Goal: Navigation & Orientation: Go to known website

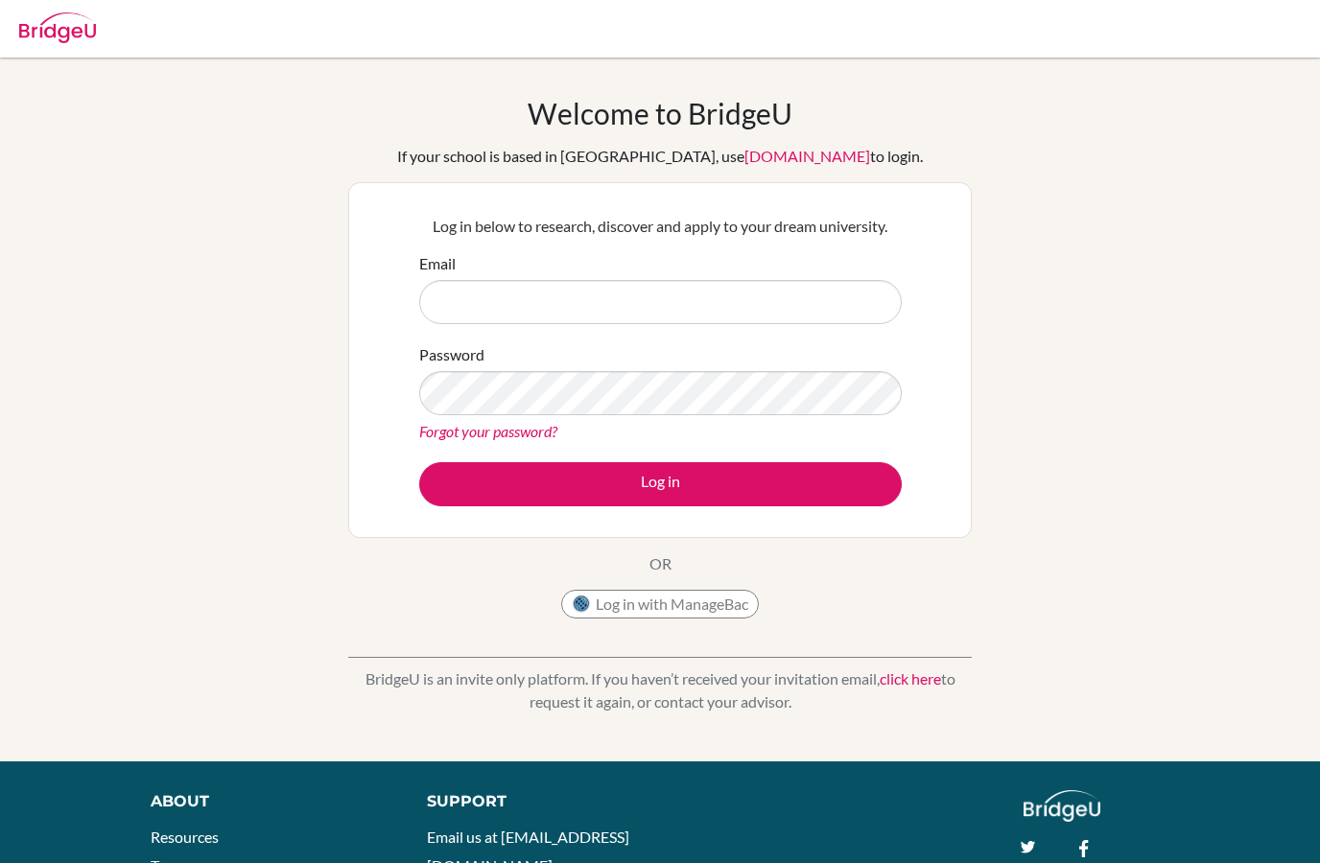
click at [753, 417] on div "Password Forgot your password?" at bounding box center [660, 393] width 482 height 100
click at [694, 327] on form "Email Password Forgot your password? Log in" at bounding box center [660, 379] width 482 height 254
click at [649, 300] on input "Email" at bounding box center [660, 302] width 482 height 44
click at [677, 601] on button "Log in with ManageBac" at bounding box center [660, 604] width 198 height 29
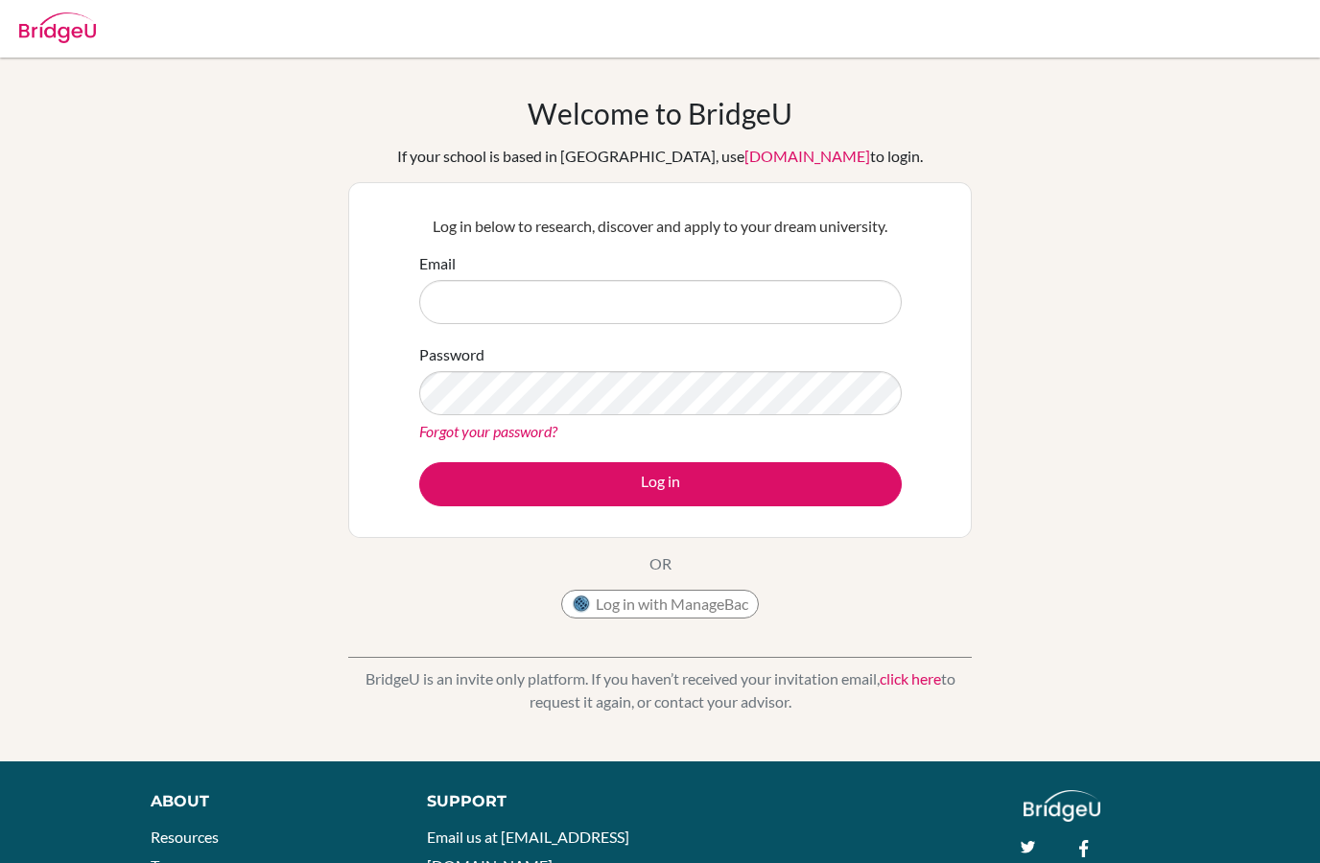
click at [687, 610] on button "Log in with ManageBac" at bounding box center [660, 604] width 198 height 29
click at [527, 316] on input "Email" at bounding box center [660, 302] width 482 height 44
click at [676, 306] on input "Email" at bounding box center [660, 302] width 482 height 44
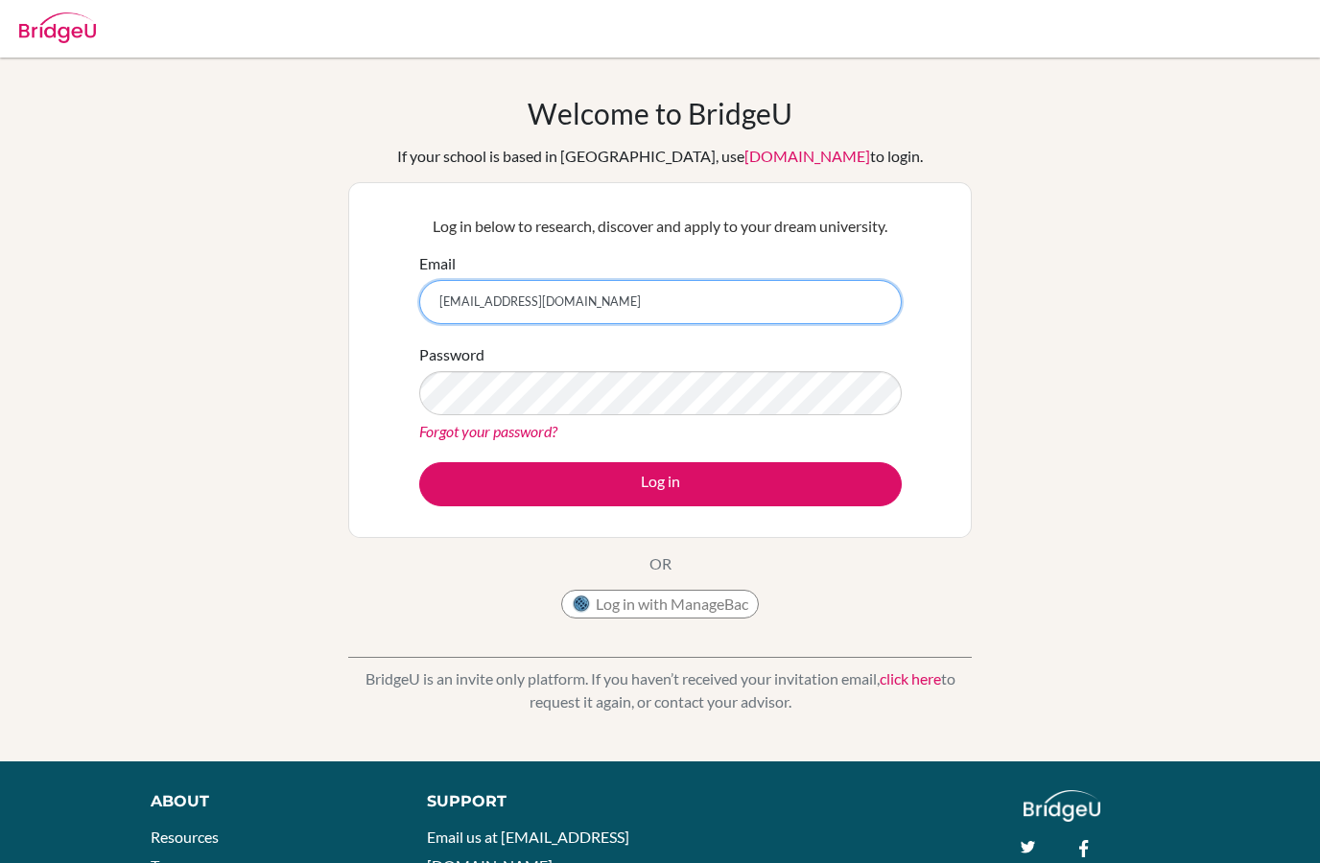
type input "[EMAIL_ADDRESS][DOMAIN_NAME]"
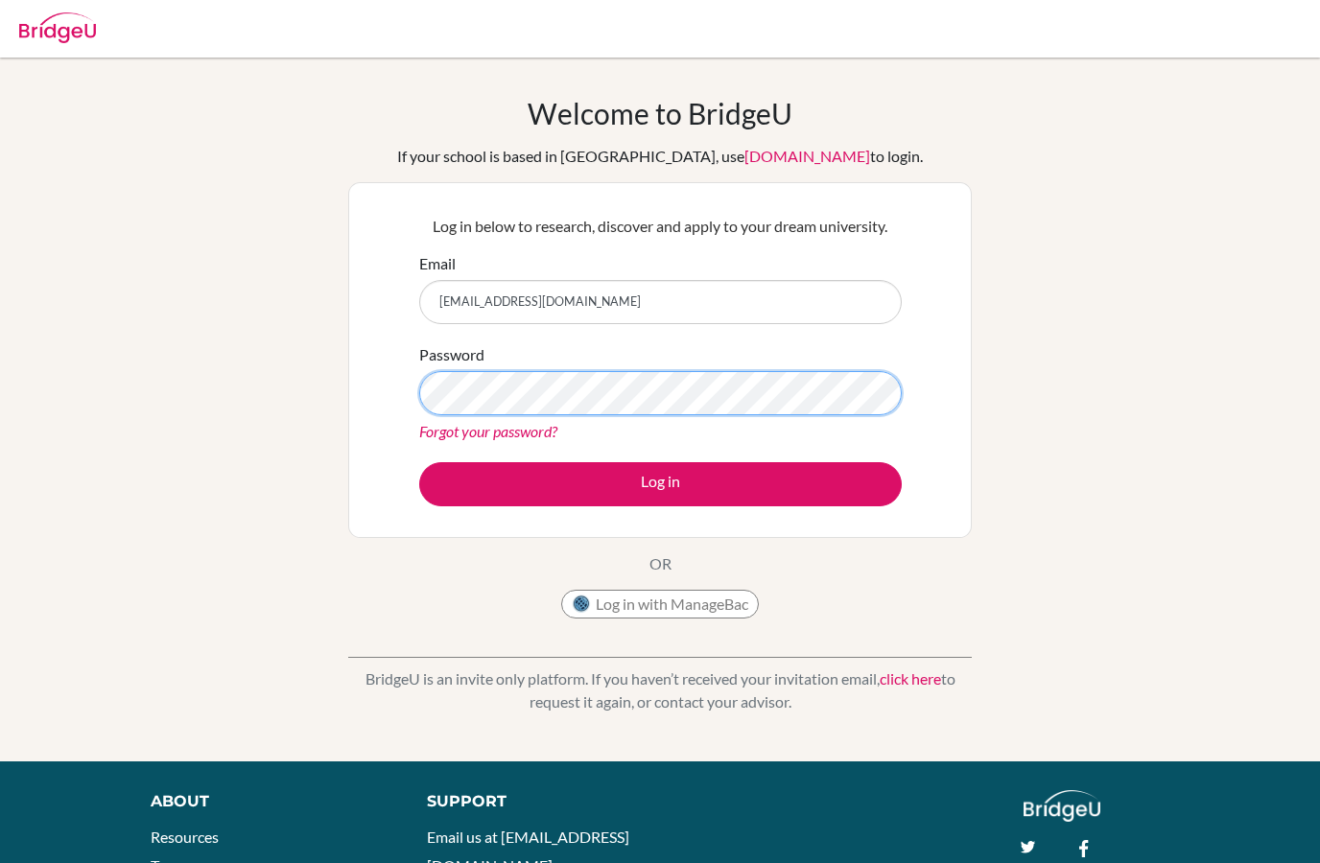
click at [660, 483] on button "Log in" at bounding box center [660, 484] width 482 height 44
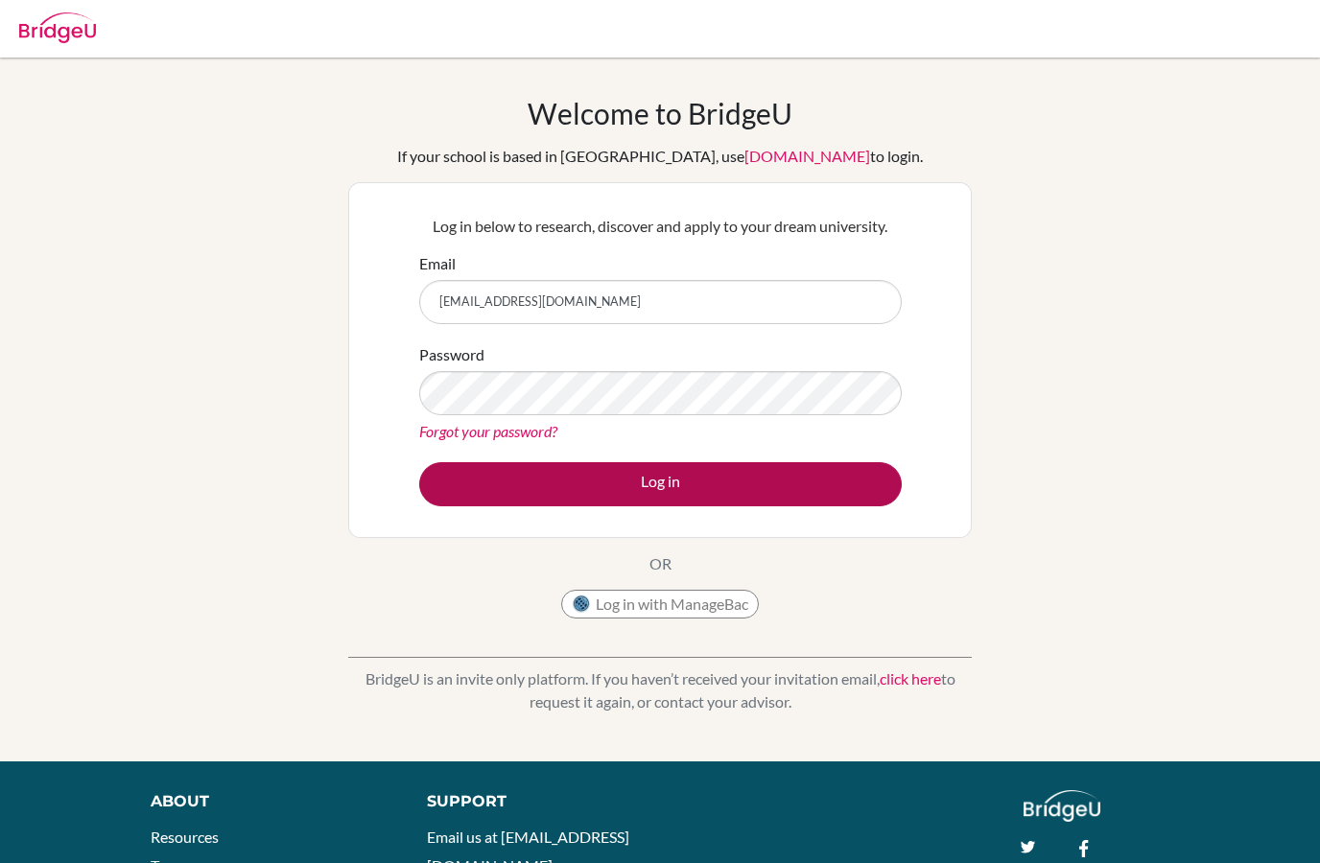
click at [739, 490] on button "Log in" at bounding box center [660, 484] width 482 height 44
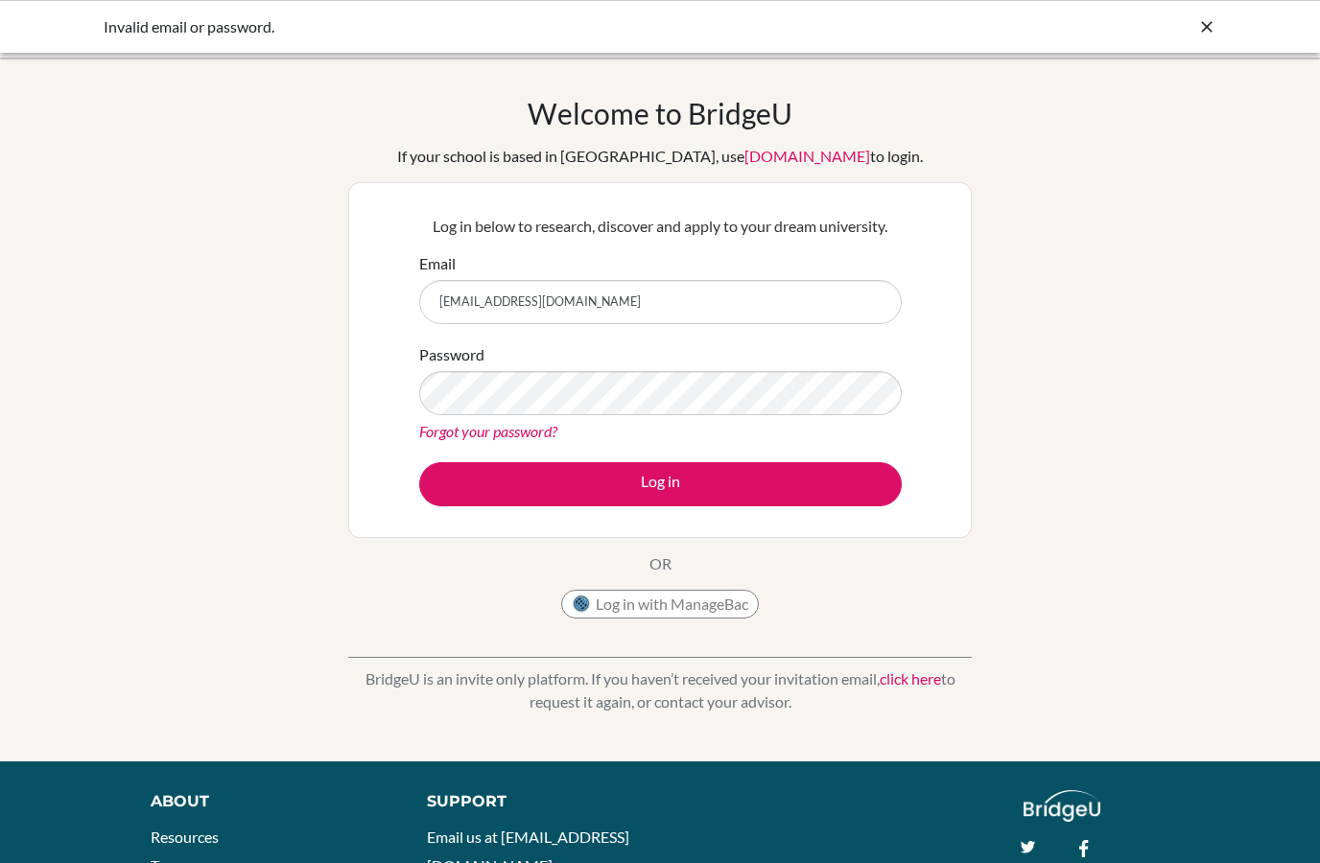
click at [698, 602] on button "Log in with ManageBac" at bounding box center [660, 604] width 198 height 29
type input "[EMAIL_ADDRESS][DOMAIN_NAME]"
click at [660, 483] on button "Log in" at bounding box center [660, 484] width 482 height 44
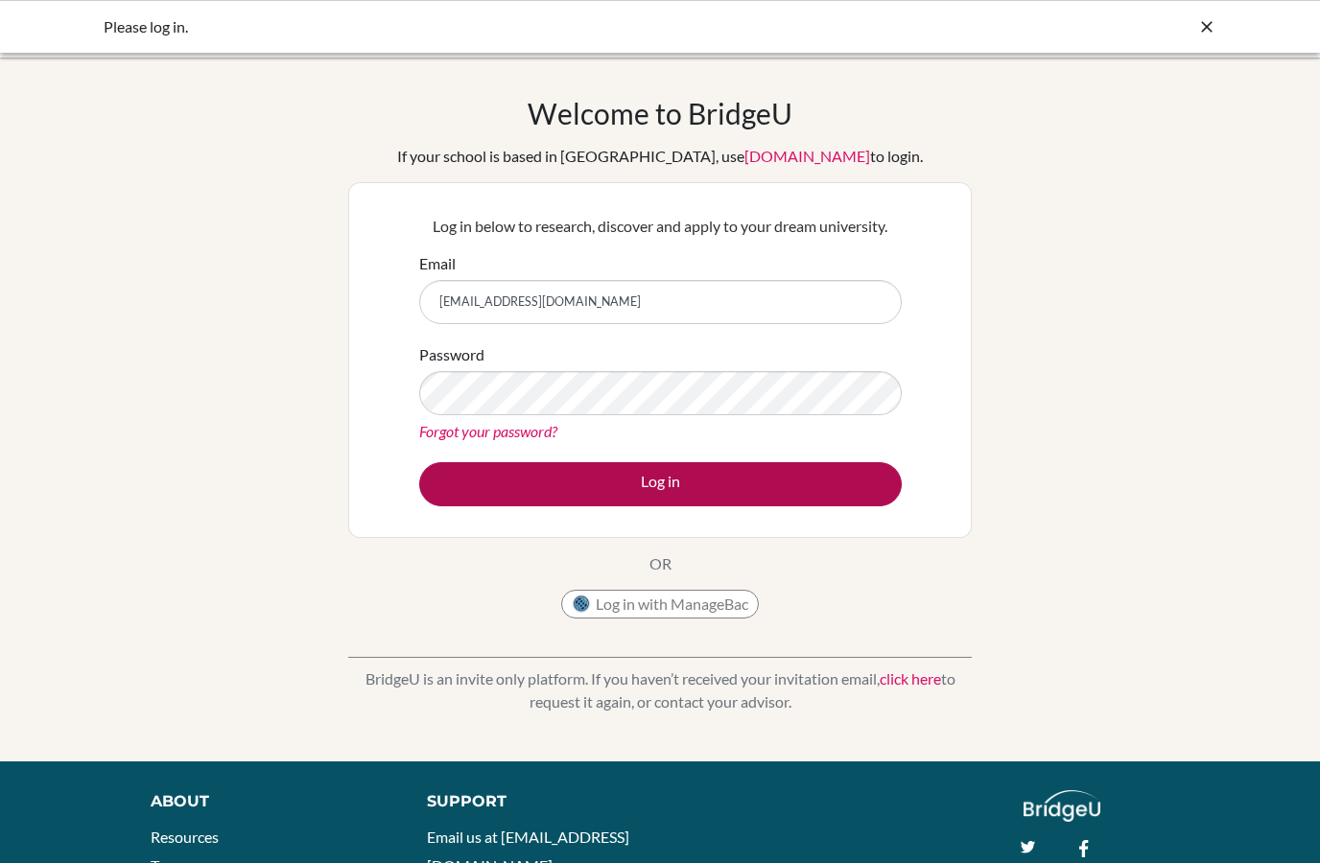
click at [853, 502] on button "Log in" at bounding box center [660, 484] width 482 height 44
